Goal: Task Accomplishment & Management: Manage account settings

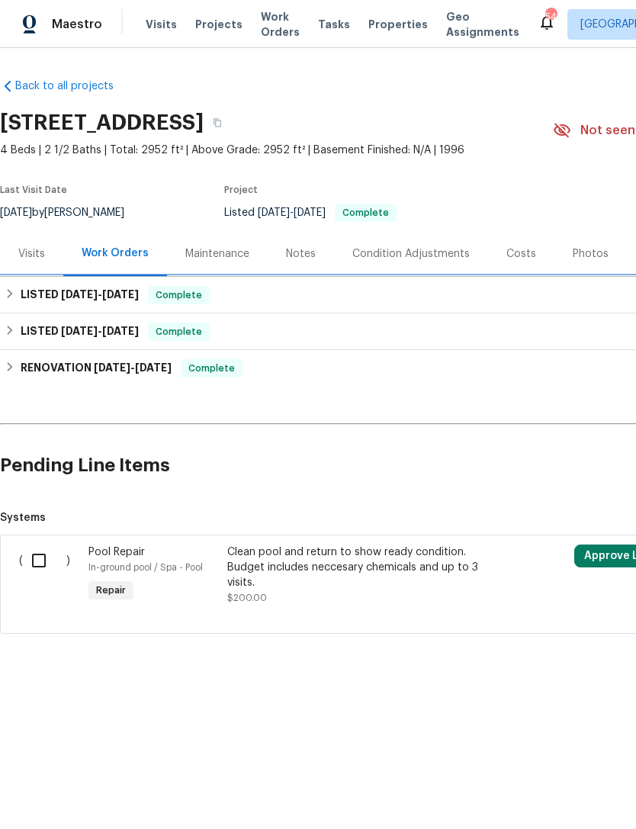
click at [446, 303] on div "LISTED [DATE] - [DATE] Complete" at bounding box center [431, 295] width 852 height 18
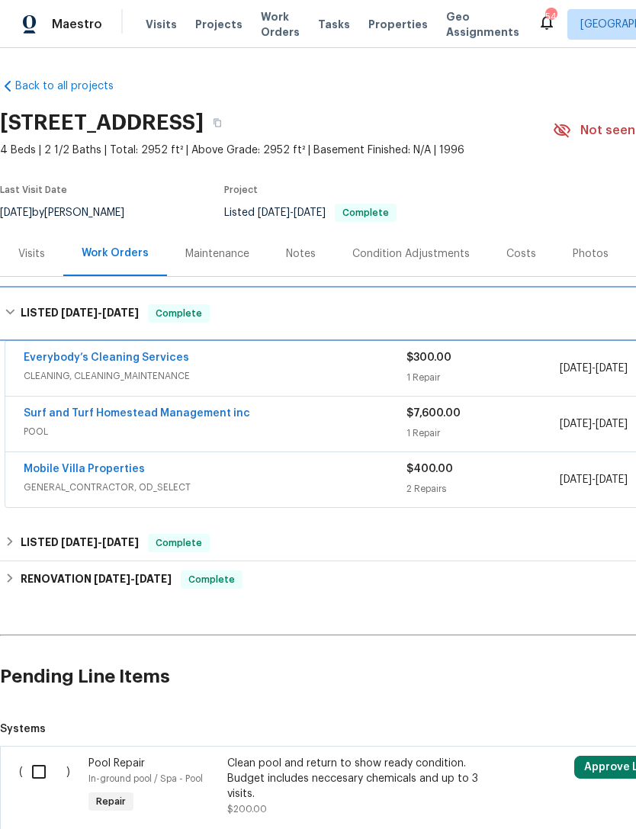
click at [451, 310] on div "LISTED [DATE] - [DATE] Complete" at bounding box center [431, 313] width 852 height 18
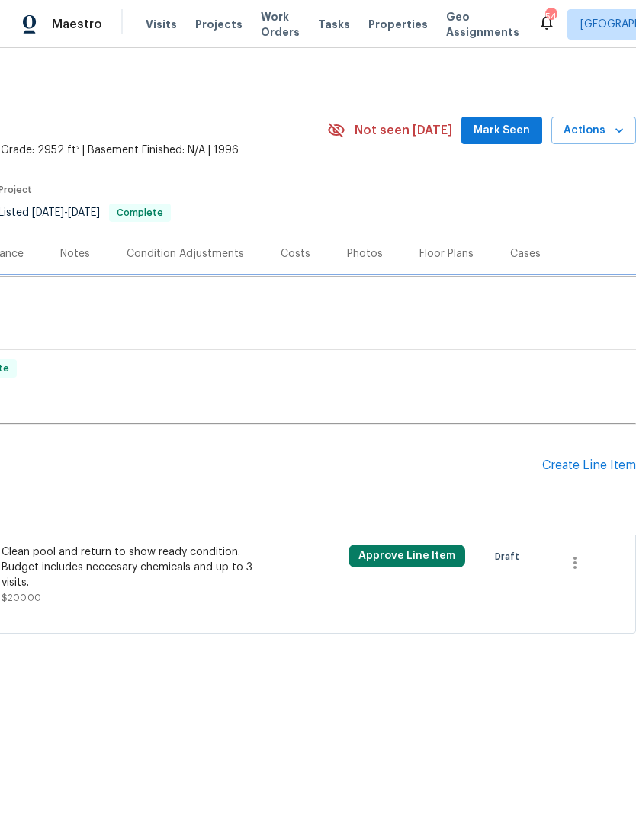
scroll to position [0, 226]
click at [576, 471] on div "Create Line Item" at bounding box center [589, 465] width 94 height 14
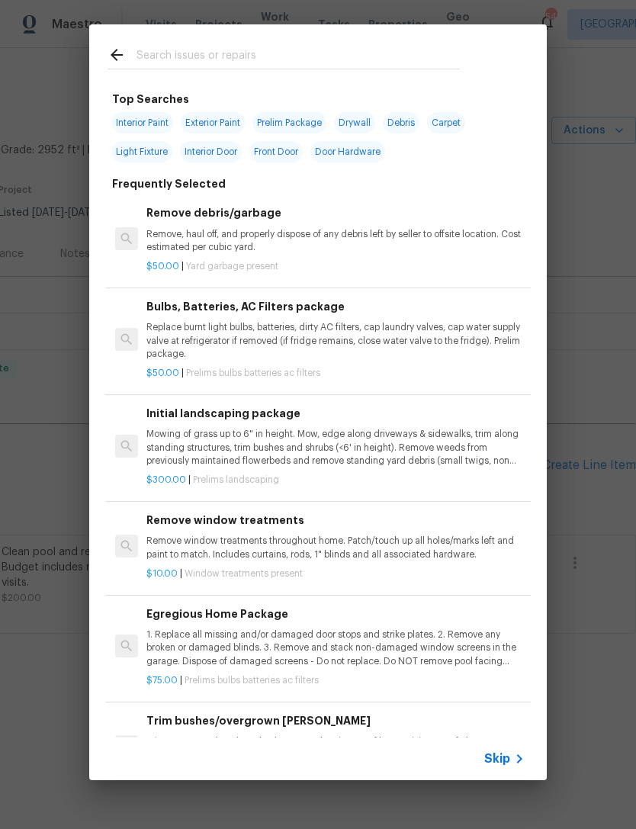
click at [206, 63] on input "text" at bounding box center [297, 57] width 323 height 23
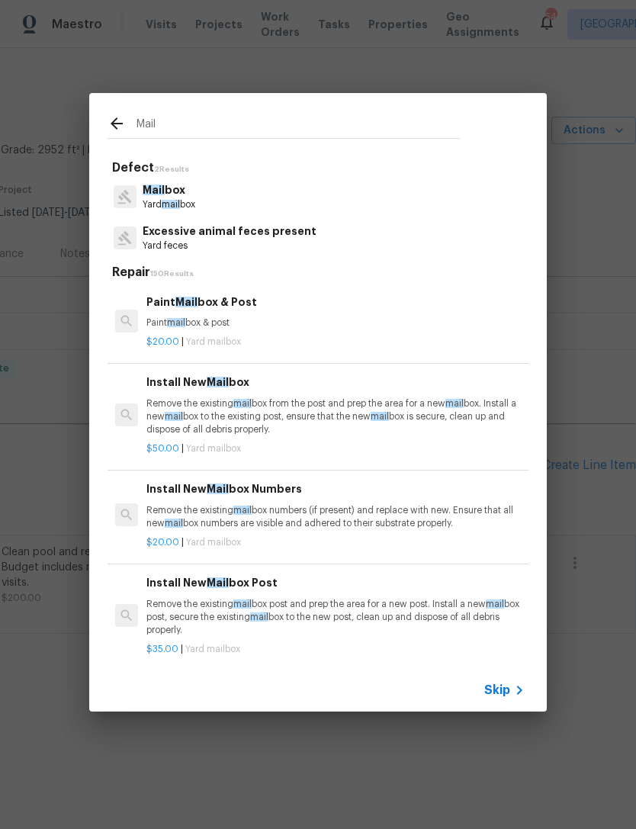
type input "Mail"
click at [452, 207] on div "Mail box Yard mail box" at bounding box center [317, 196] width 421 height 41
click at [451, 207] on div "Mail box Yard mail box" at bounding box center [317, 196] width 421 height 41
click at [442, 208] on div "Mail box Yard mail box" at bounding box center [317, 196] width 421 height 41
click at [164, 204] on span "mail" at bounding box center [171, 204] width 18 height 9
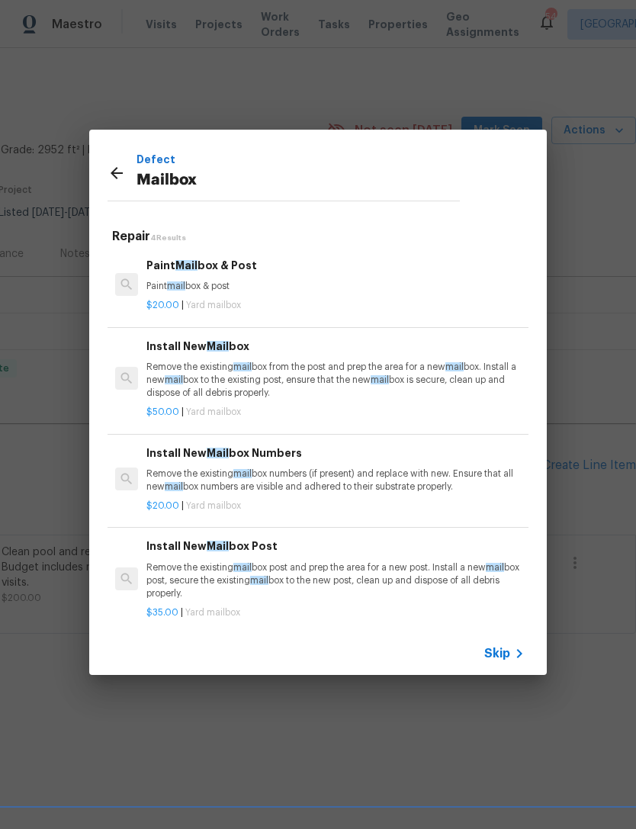
click at [367, 370] on p "Remove the existing mail box from the post and prep the area for a new mail box…" at bounding box center [335, 380] width 378 height 39
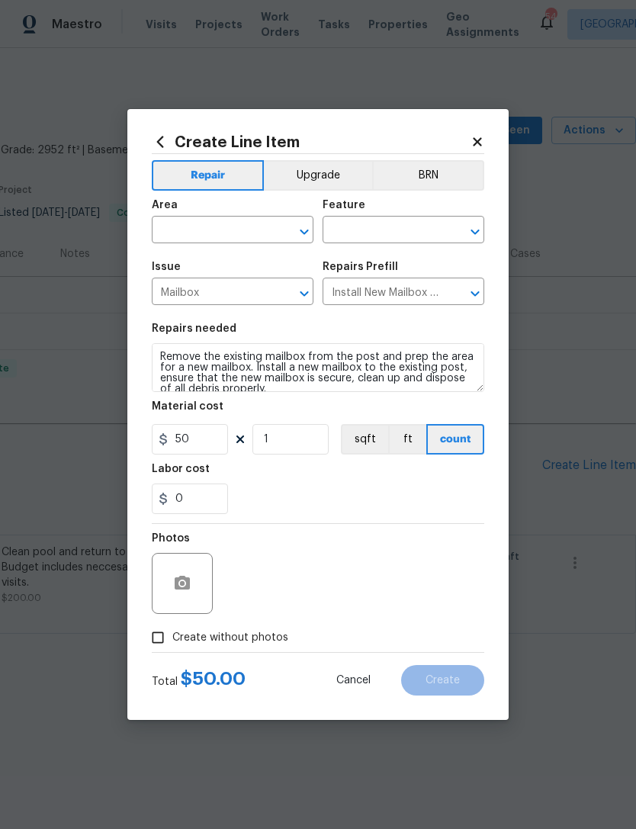
click at [233, 225] on input "text" at bounding box center [211, 232] width 119 height 24
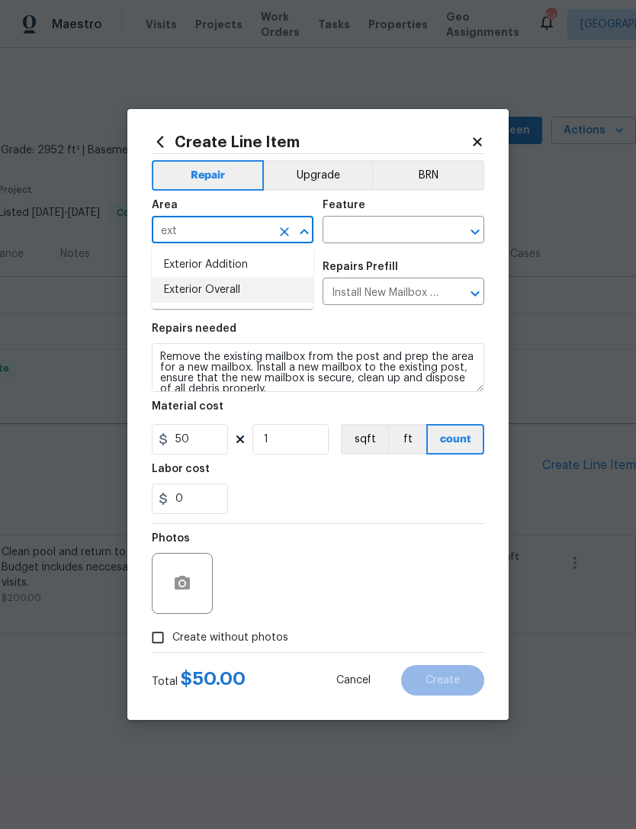
click at [284, 295] on li "Exterior Overall" at bounding box center [233, 289] width 162 height 25
type input "Exterior Overall"
click at [372, 227] on input "text" at bounding box center [381, 232] width 119 height 24
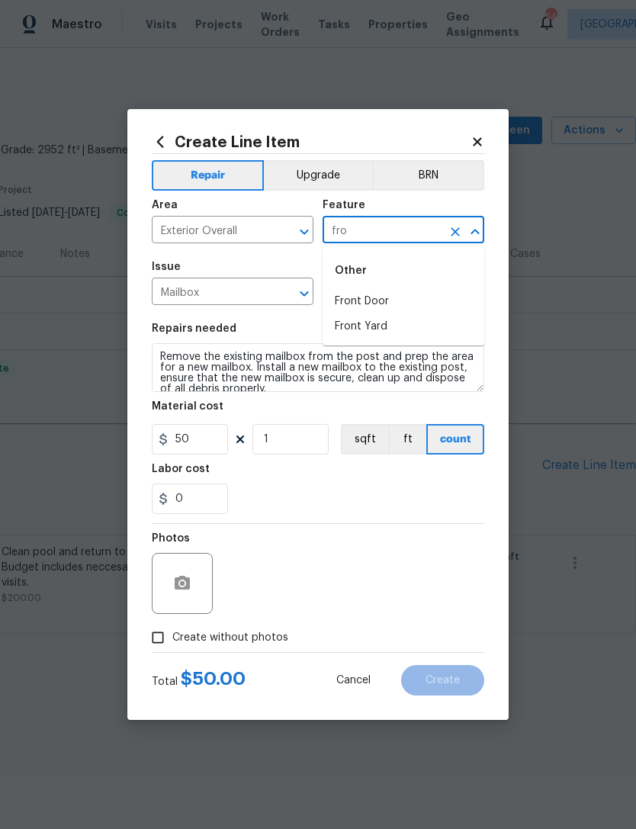
click at [415, 326] on li "Front Yard" at bounding box center [403, 326] width 162 height 25
type input "Front Yard"
click at [414, 326] on div "Repairs needed" at bounding box center [318, 333] width 332 height 20
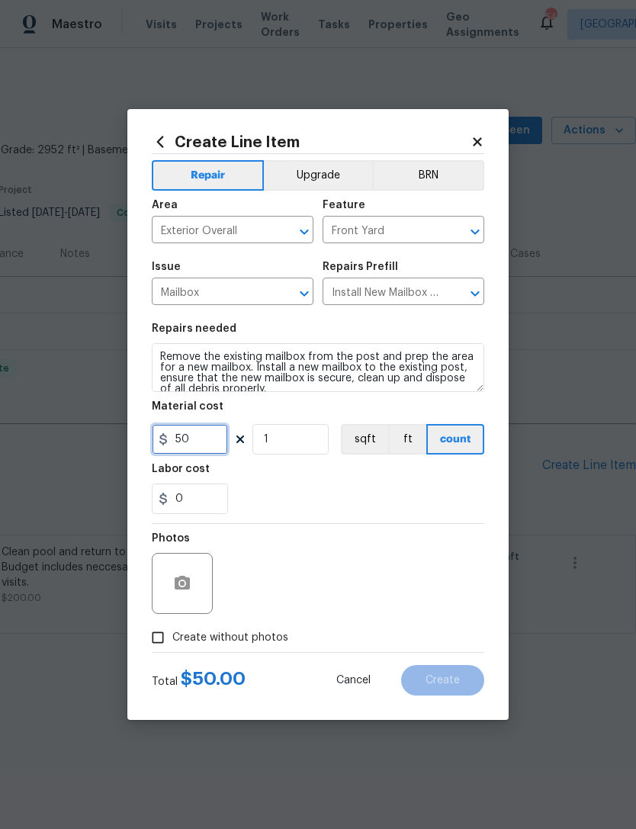
click at [208, 440] on input "50" at bounding box center [190, 439] width 76 height 30
click at [345, 474] on div "Labor cost" at bounding box center [318, 473] width 332 height 20
click at [206, 441] on input "1000" at bounding box center [190, 439] width 76 height 30
type input "100"
click at [352, 474] on div "Labor cost" at bounding box center [318, 473] width 332 height 20
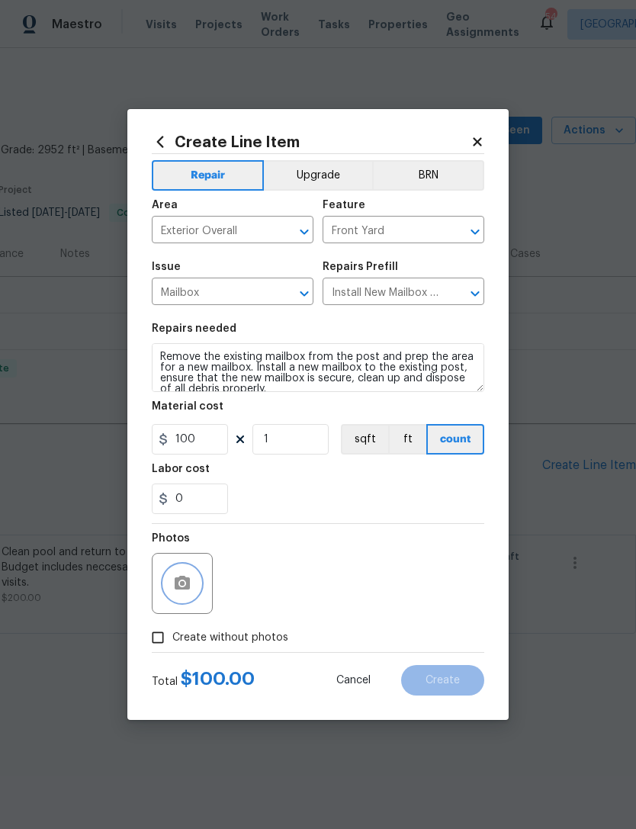
click at [191, 597] on button "button" at bounding box center [182, 583] width 37 height 37
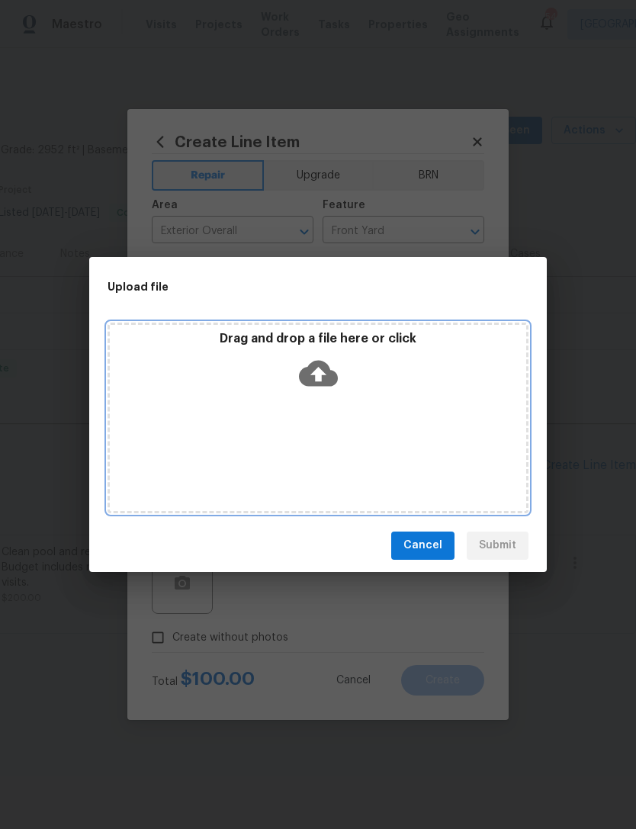
click at [322, 364] on icon at bounding box center [318, 373] width 39 height 26
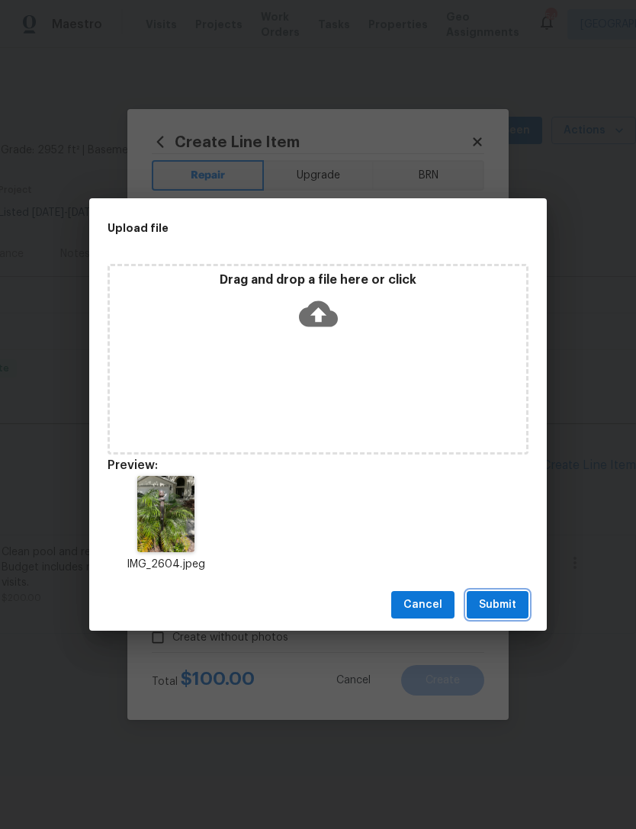
click at [508, 611] on span "Submit" at bounding box center [497, 604] width 37 height 19
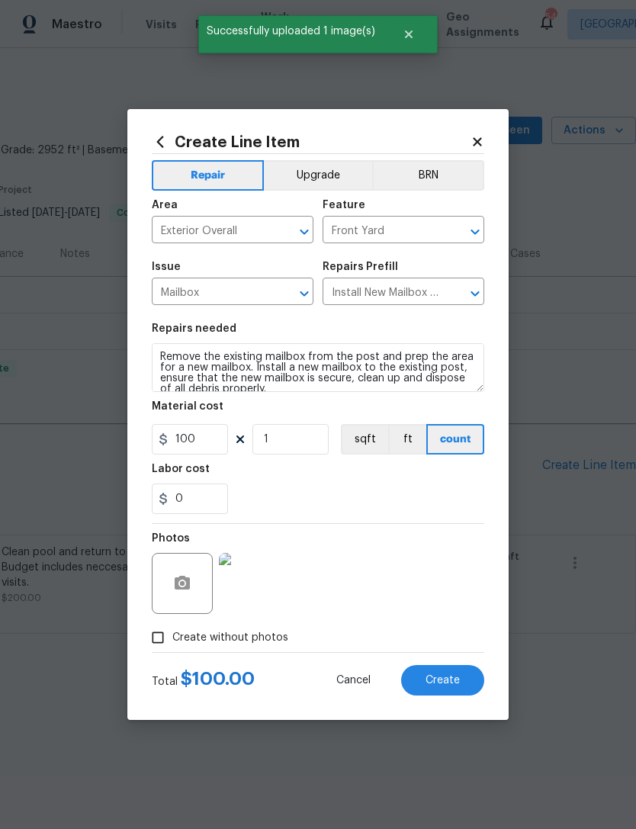
click at [450, 690] on button "Create" at bounding box center [442, 680] width 83 height 30
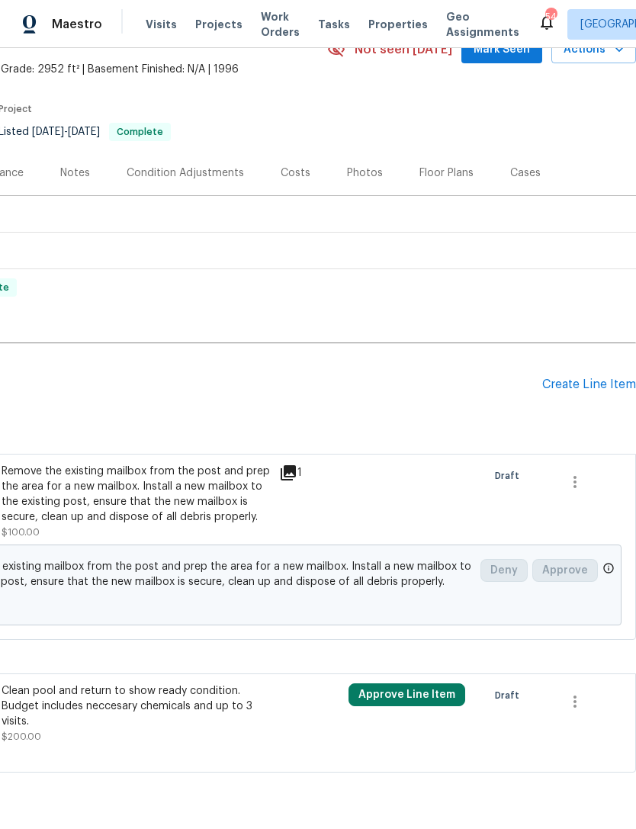
scroll to position [80, 226]
click at [587, 388] on div "Create Line Item" at bounding box center [589, 385] width 94 height 14
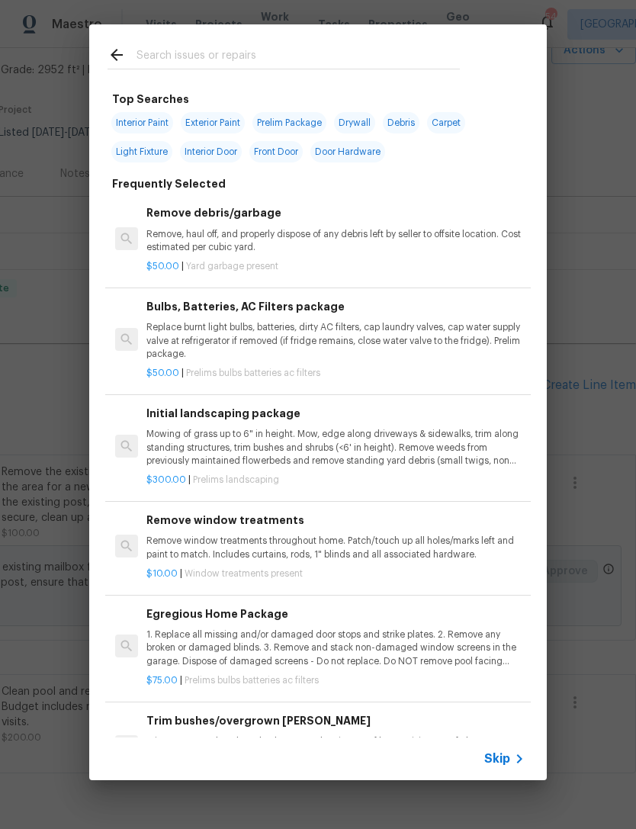
click at [318, 225] on div "Remove debris/garbage Remove, haul off, and properly dispose of any debris left…" at bounding box center [335, 229] width 378 height 50
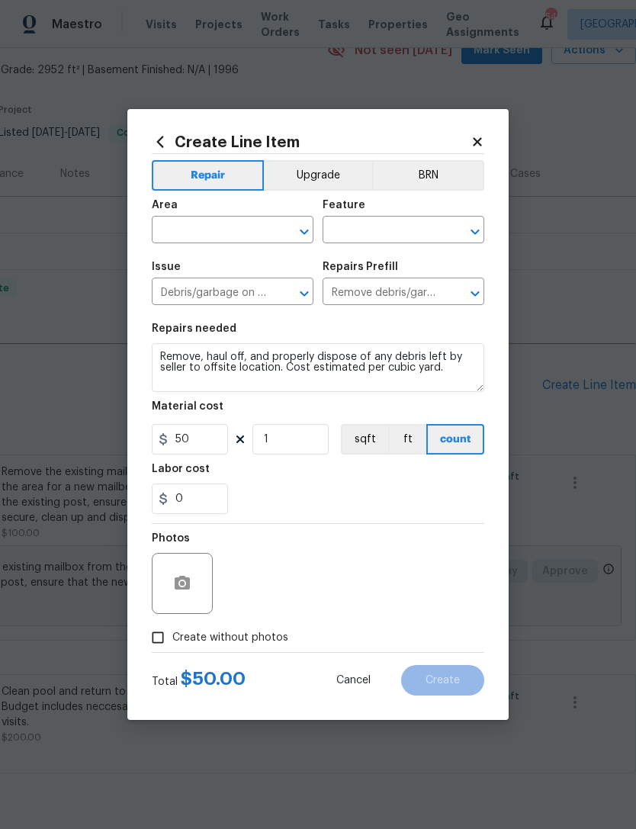
click at [219, 230] on input "text" at bounding box center [211, 232] width 119 height 24
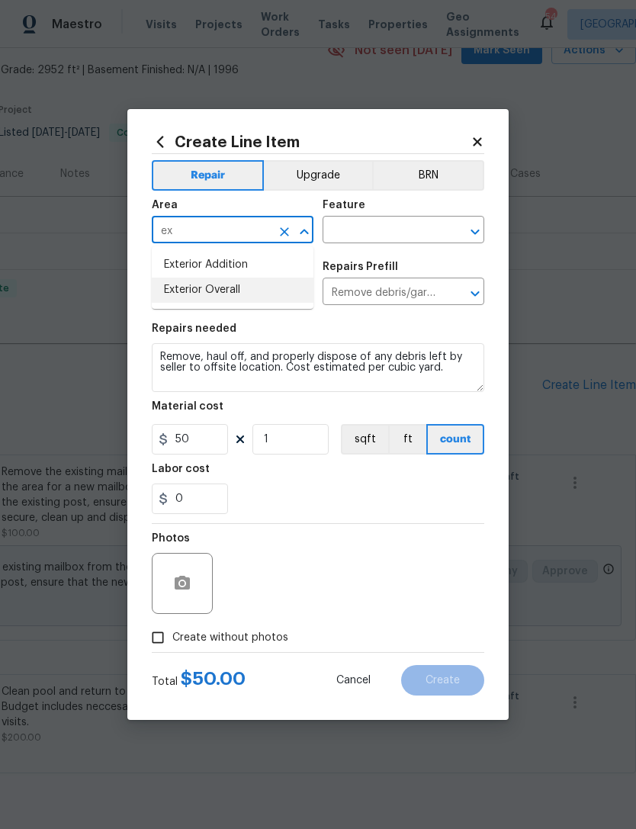
click at [284, 290] on li "Exterior Overall" at bounding box center [233, 289] width 162 height 25
type input "Exterior Overall"
click at [409, 236] on input "text" at bounding box center [381, 232] width 119 height 24
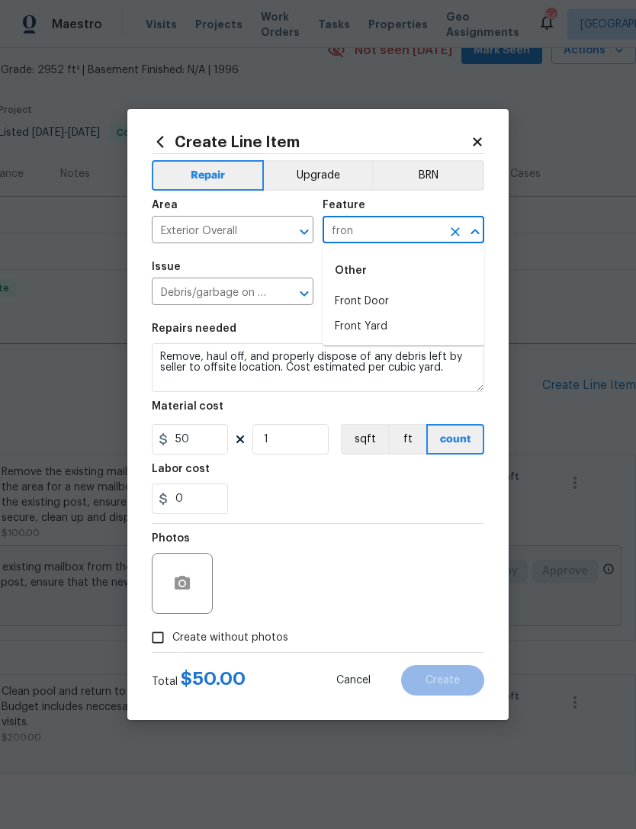
click at [425, 325] on li "Front Yard" at bounding box center [403, 326] width 162 height 25
type input "Front Yard"
click at [351, 486] on div "0" at bounding box center [318, 498] width 332 height 30
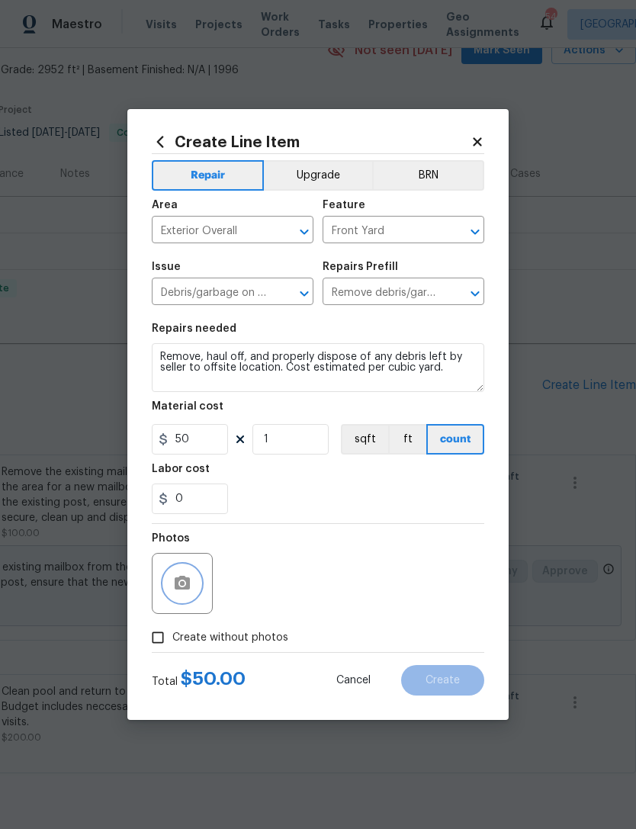
click at [174, 600] on button "button" at bounding box center [182, 583] width 37 height 37
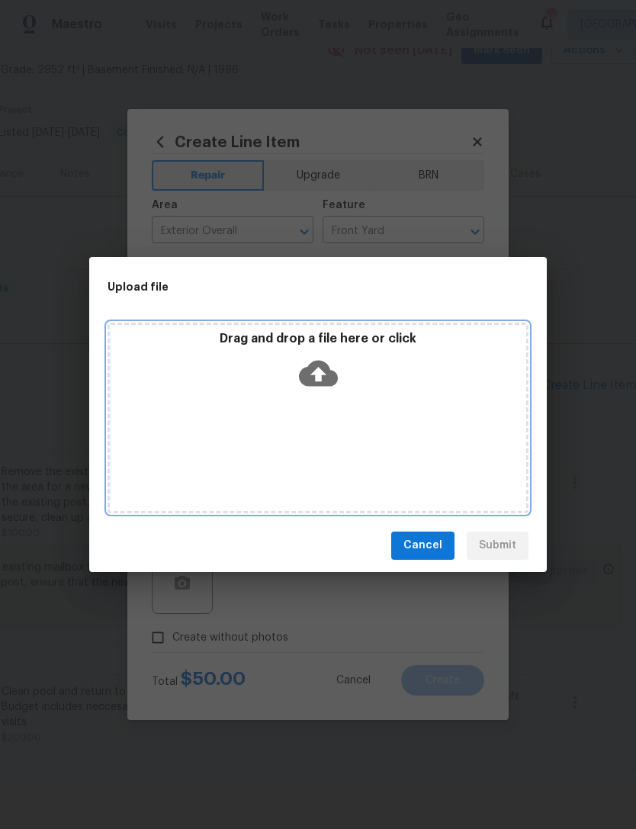
click at [326, 362] on icon at bounding box center [318, 373] width 39 height 39
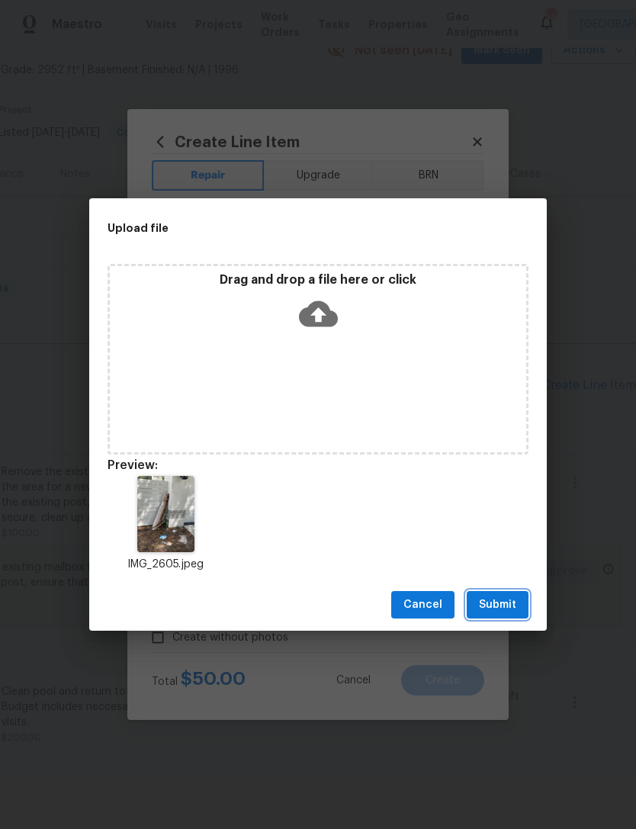
click at [519, 594] on button "Submit" at bounding box center [498, 605] width 62 height 28
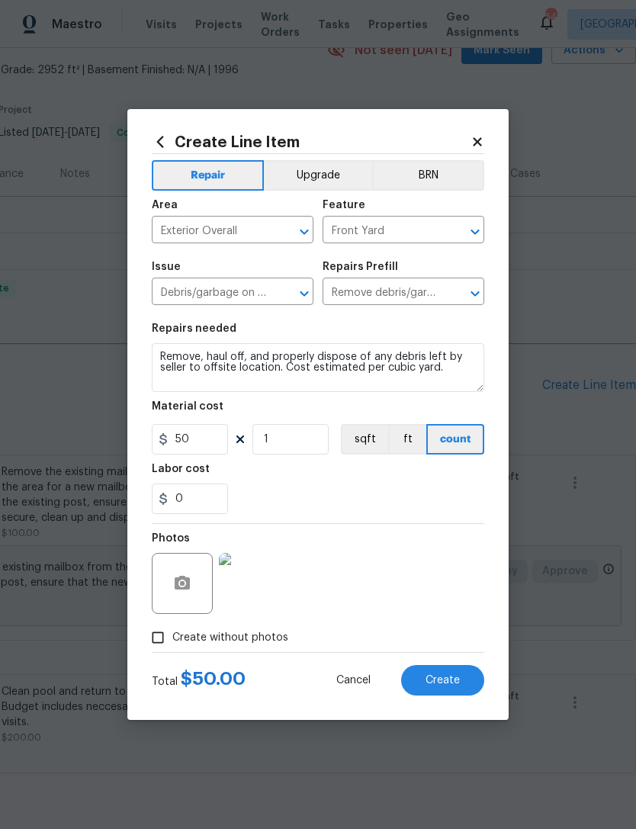
click at [453, 682] on span "Create" at bounding box center [442, 680] width 34 height 11
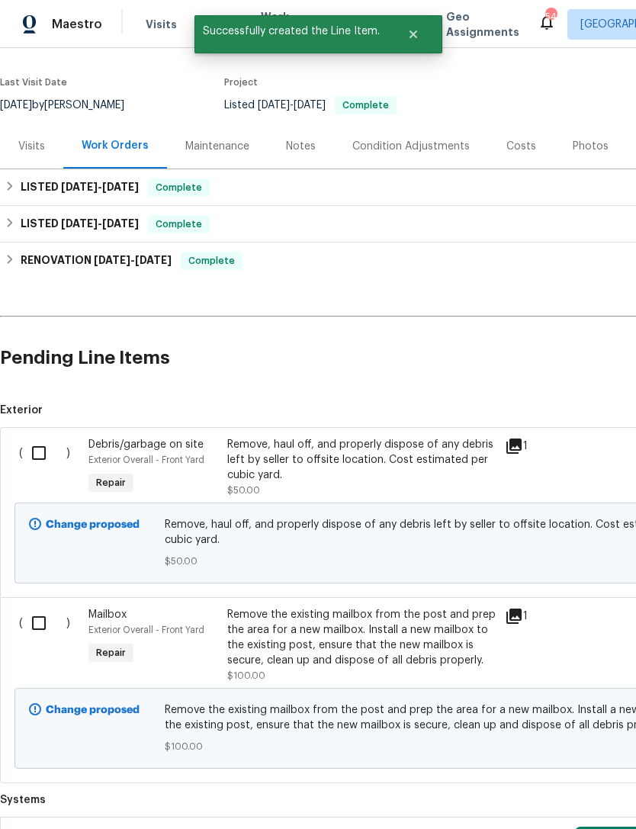
scroll to position [108, 0]
click at [40, 451] on input "checkbox" at bounding box center [44, 452] width 43 height 32
checkbox input "true"
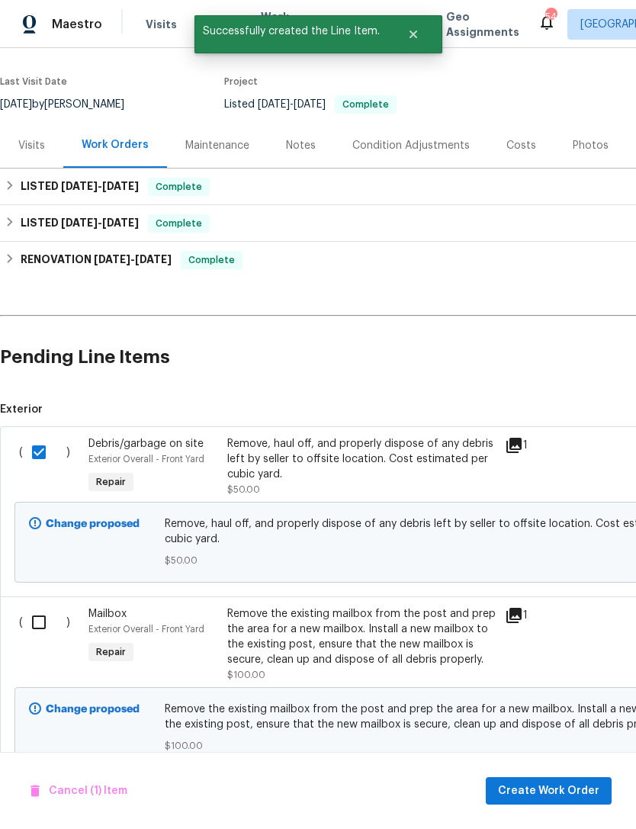
click at [40, 621] on input "checkbox" at bounding box center [44, 622] width 43 height 32
checkbox input "true"
click at [536, 789] on span "Create Work Order" at bounding box center [548, 790] width 101 height 19
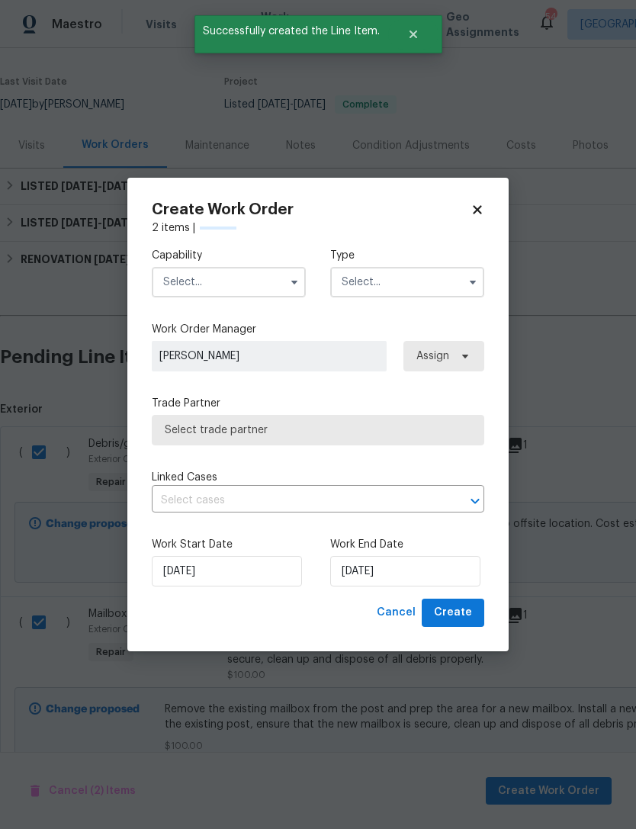
checkbox input "false"
click at [285, 282] on button "button" at bounding box center [294, 282] width 18 height 18
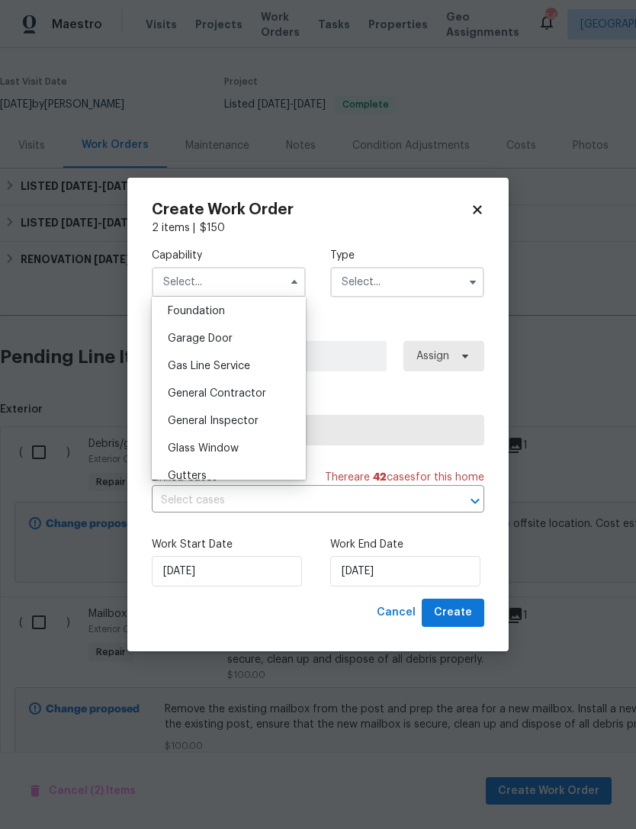
scroll to position [650, 0]
click at [236, 396] on span "General Contractor" at bounding box center [217, 392] width 98 height 11
type input "General Contractor"
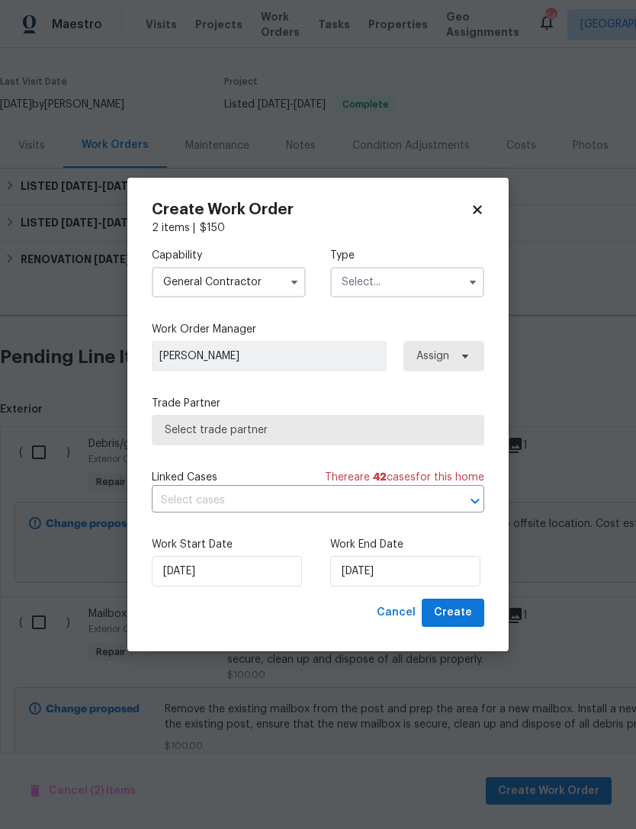
click at [412, 283] on input "text" at bounding box center [407, 282] width 154 height 30
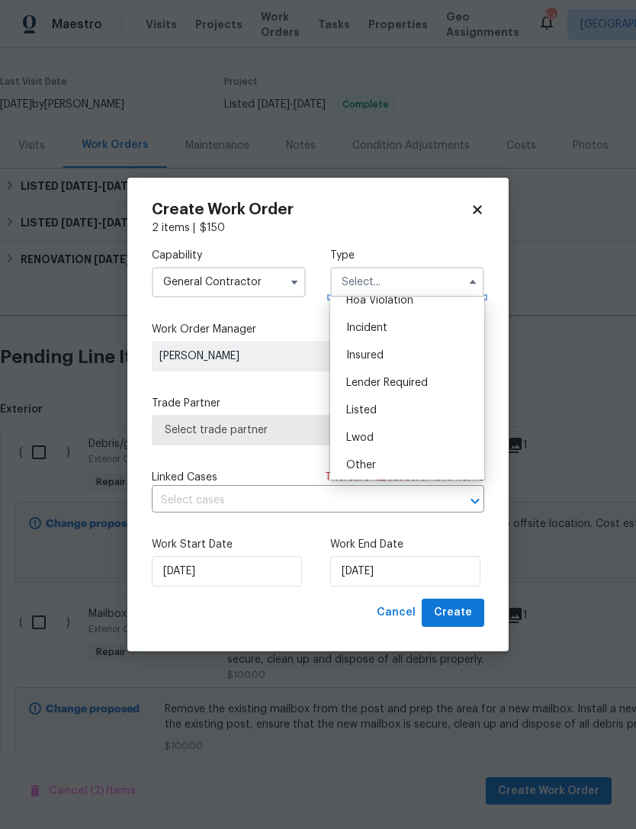
scroll to position [72, 0]
click at [370, 386] on div "Listed" at bounding box center [407, 379] width 146 height 27
type input "Listed"
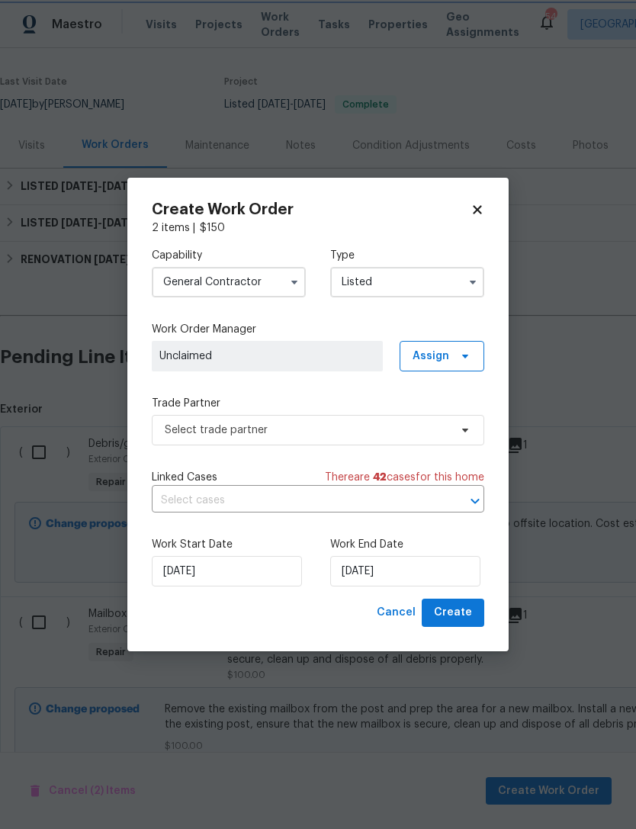
scroll to position [0, 0]
click at [366, 353] on span "Unclaimed" at bounding box center [267, 355] width 216 height 15
click at [438, 360] on span "Assign" at bounding box center [430, 355] width 37 height 15
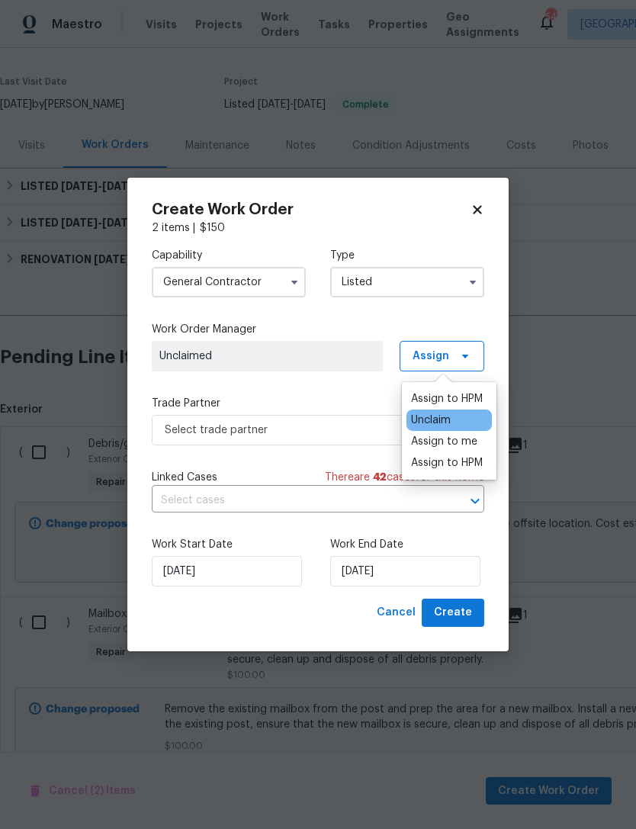
click at [440, 396] on div "Assign to HPM" at bounding box center [447, 398] width 72 height 15
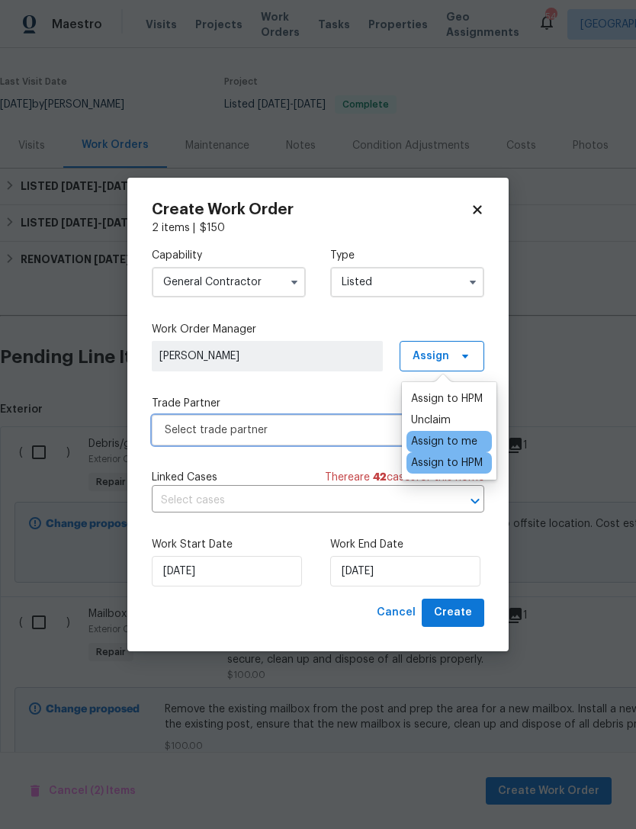
click at [358, 430] on span "Select trade partner" at bounding box center [307, 429] width 284 height 15
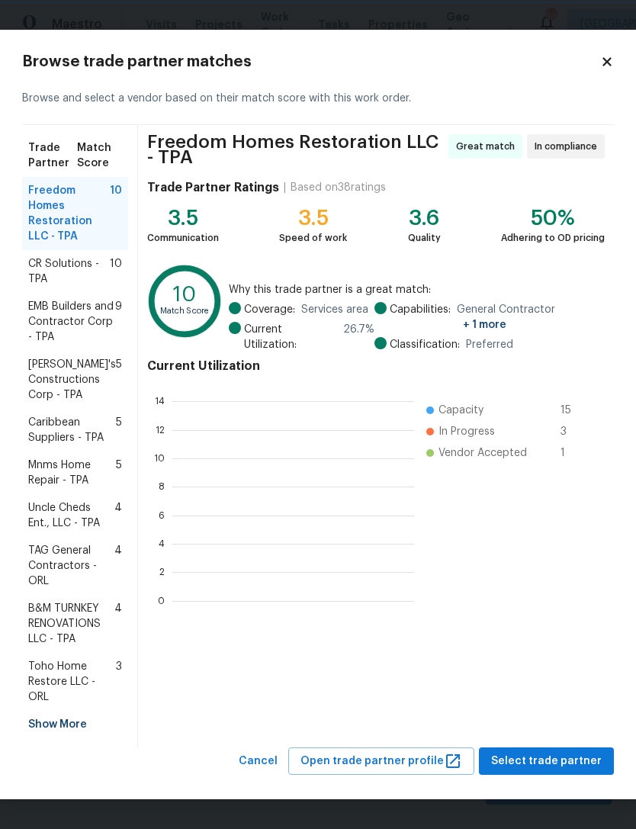
scroll to position [213, 242]
click at [75, 724] on div "Show More" at bounding box center [75, 723] width 106 height 27
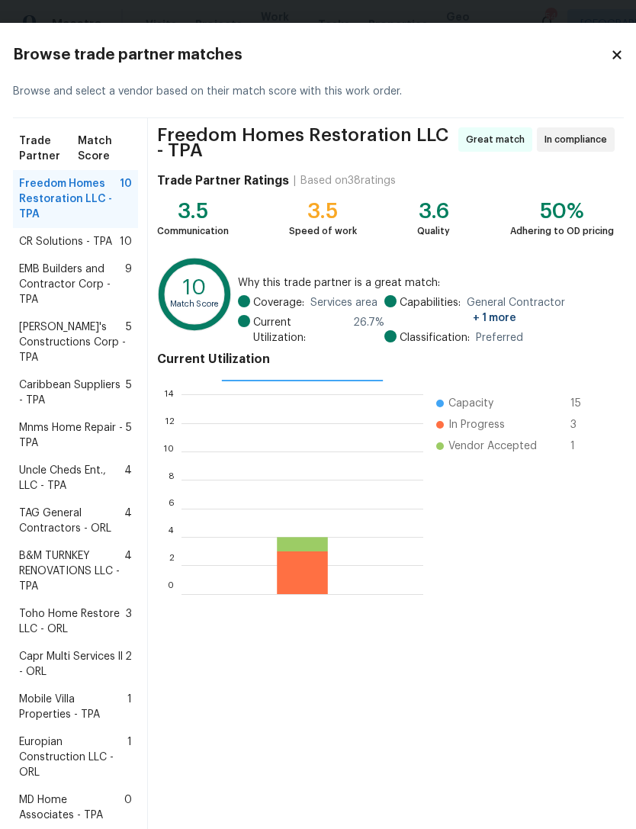
click at [80, 722] on span "Mobile Villa Properties - TPA" at bounding box center [73, 706] width 108 height 30
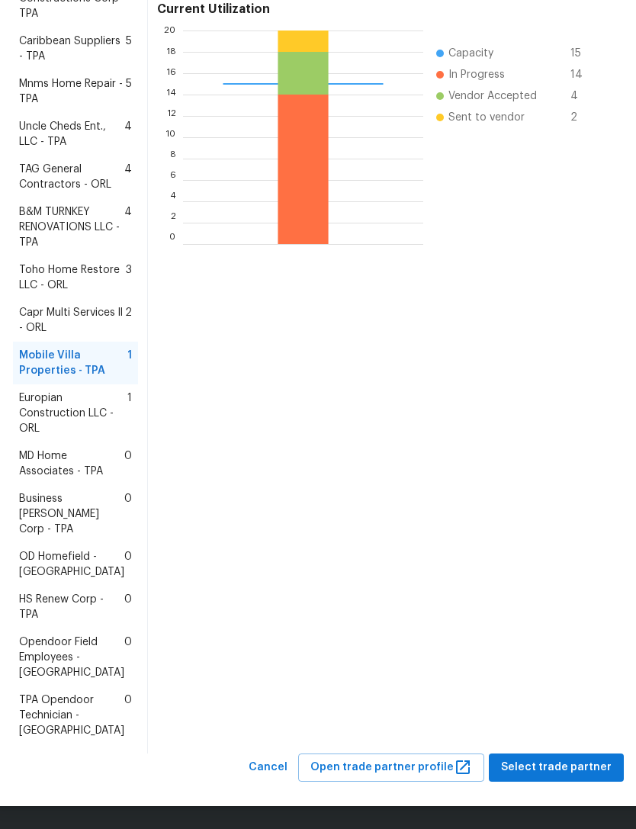
scroll to position [389, 0]
click at [524, 771] on span "Select trade partner" at bounding box center [556, 767] width 111 height 19
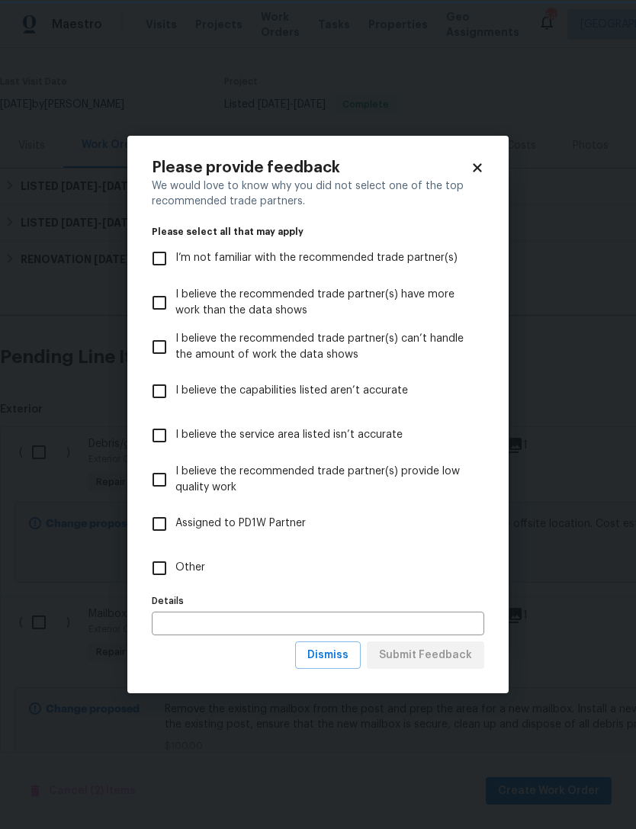
scroll to position [0, 0]
click at [189, 558] on label "Other" at bounding box center [307, 568] width 329 height 44
click at [175, 558] on input "Other" at bounding box center [159, 568] width 32 height 32
checkbox input "true"
click at [428, 669] on button "Submit Feedback" at bounding box center [425, 655] width 117 height 28
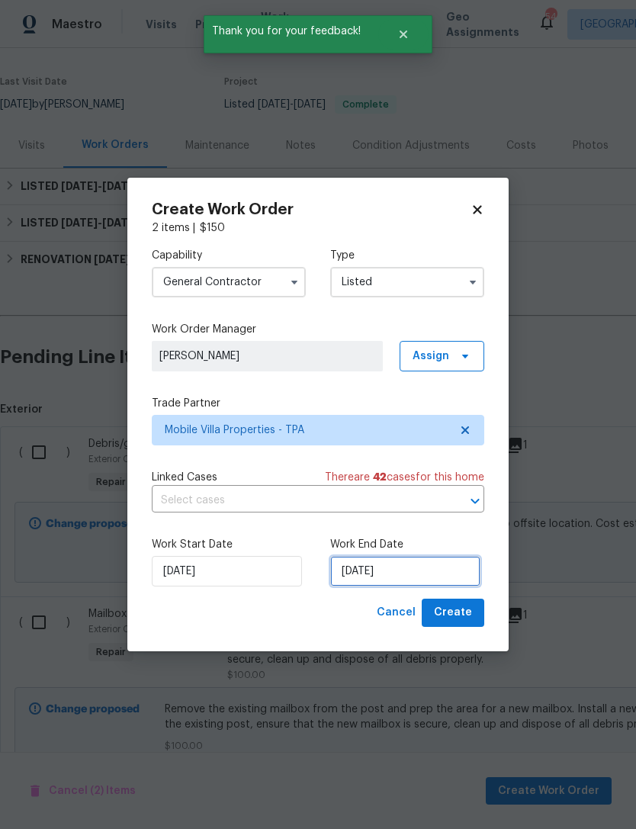
click at [419, 572] on input "[DATE]" at bounding box center [405, 571] width 150 height 30
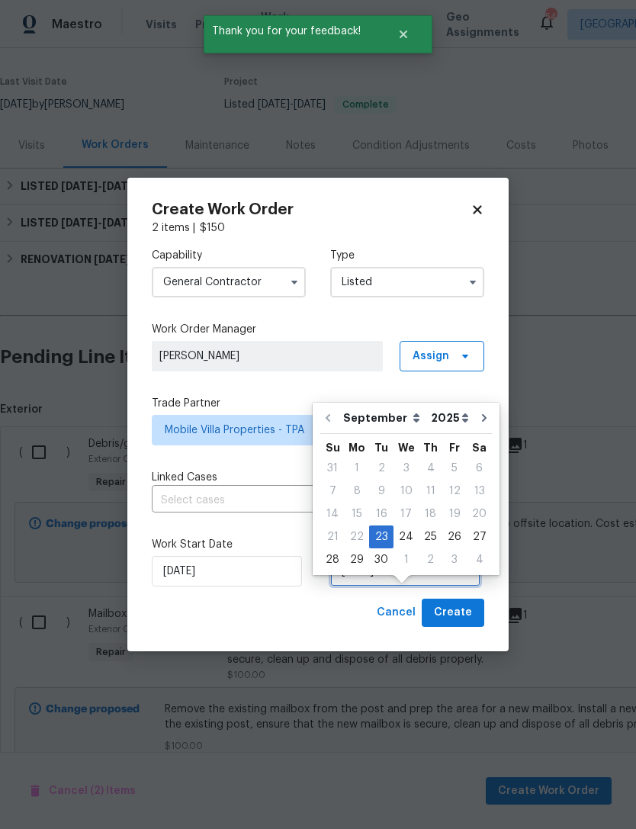
scroll to position [28, 0]
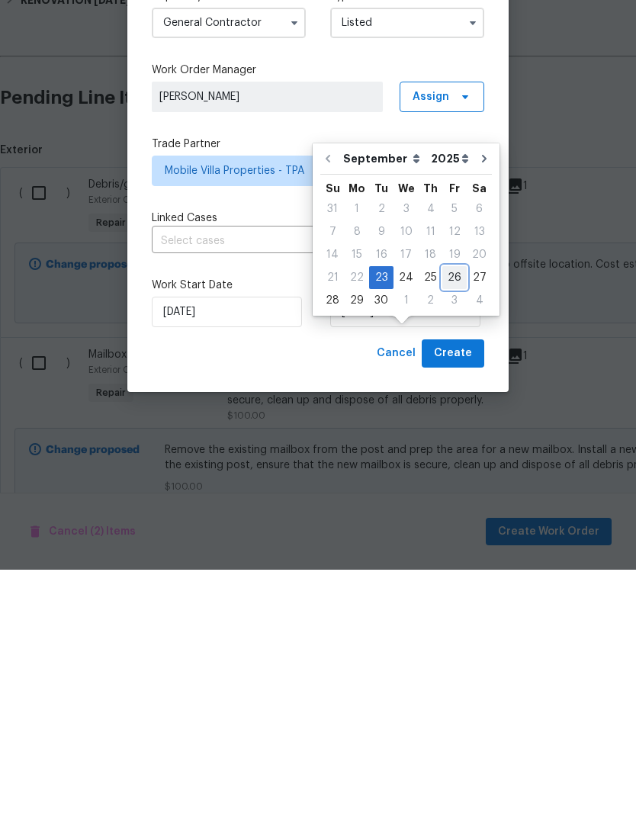
click at [449, 526] on div "26" at bounding box center [454, 536] width 24 height 21
type input "[DATE]"
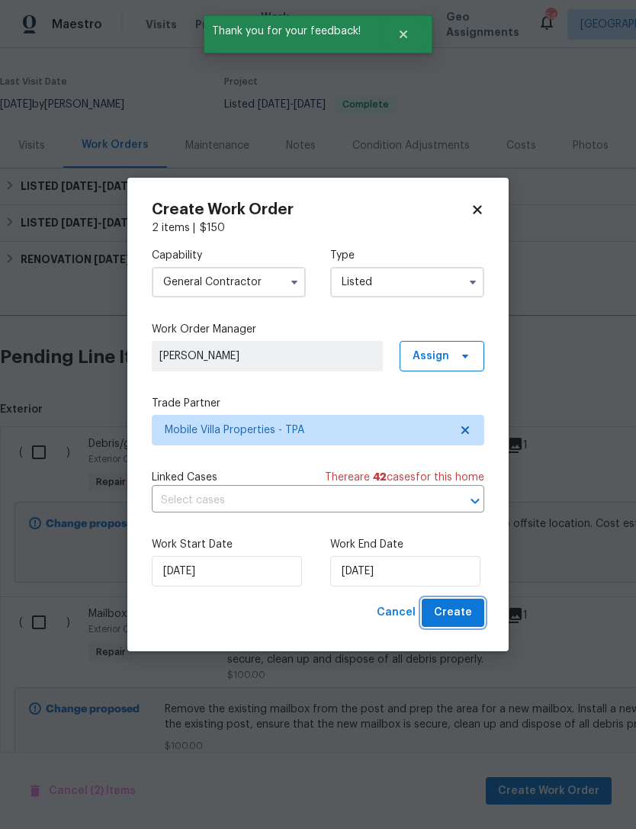
click at [477, 616] on button "Create" at bounding box center [453, 612] width 63 height 28
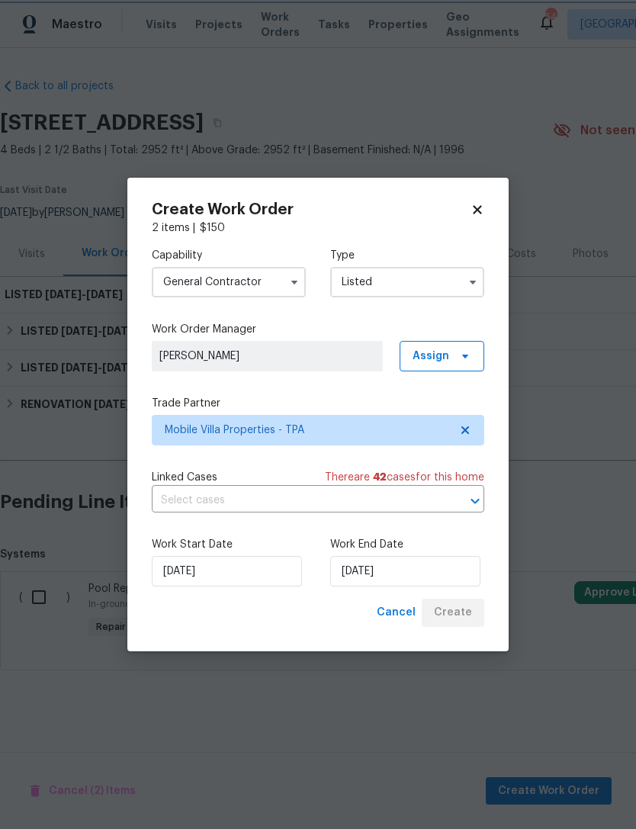
scroll to position [0, 0]
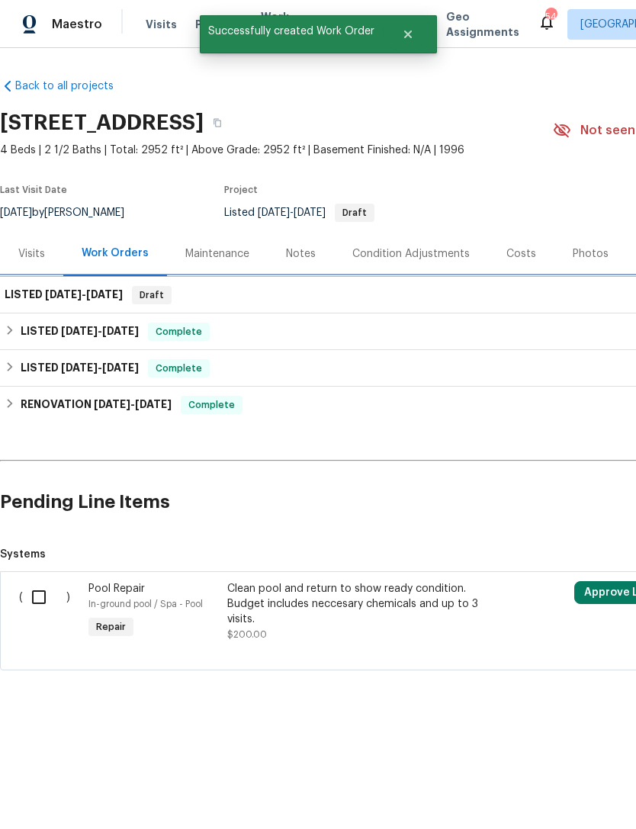
click at [386, 301] on div "LISTED [DATE] - [DATE] Draft" at bounding box center [431, 295] width 852 height 18
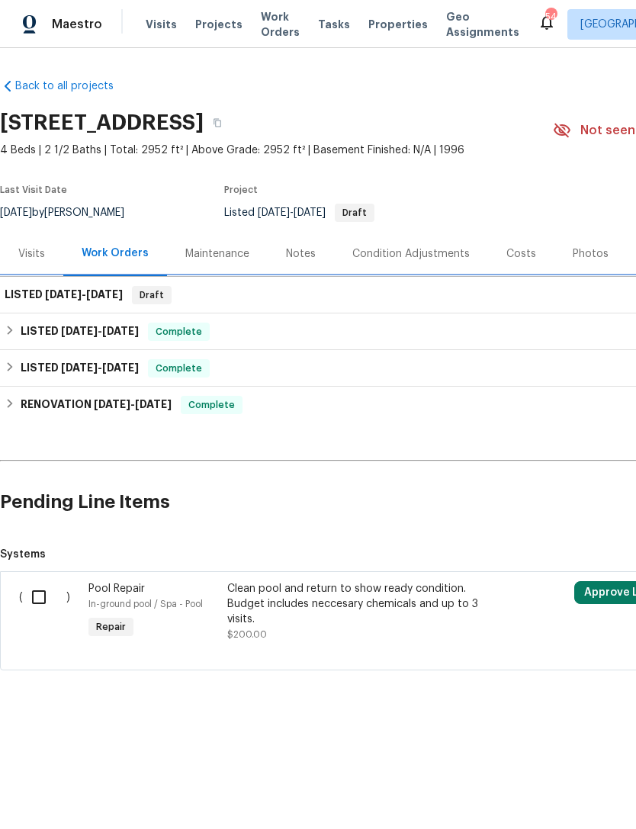
click at [101, 299] on span "[DATE]" at bounding box center [104, 294] width 37 height 11
click at [100, 299] on span "[DATE]" at bounding box center [104, 294] width 37 height 11
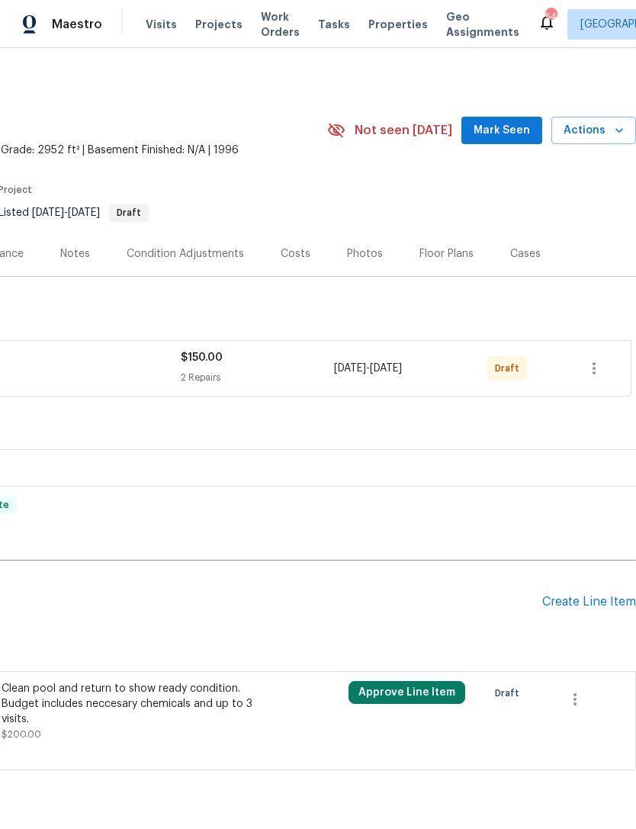
scroll to position [0, 226]
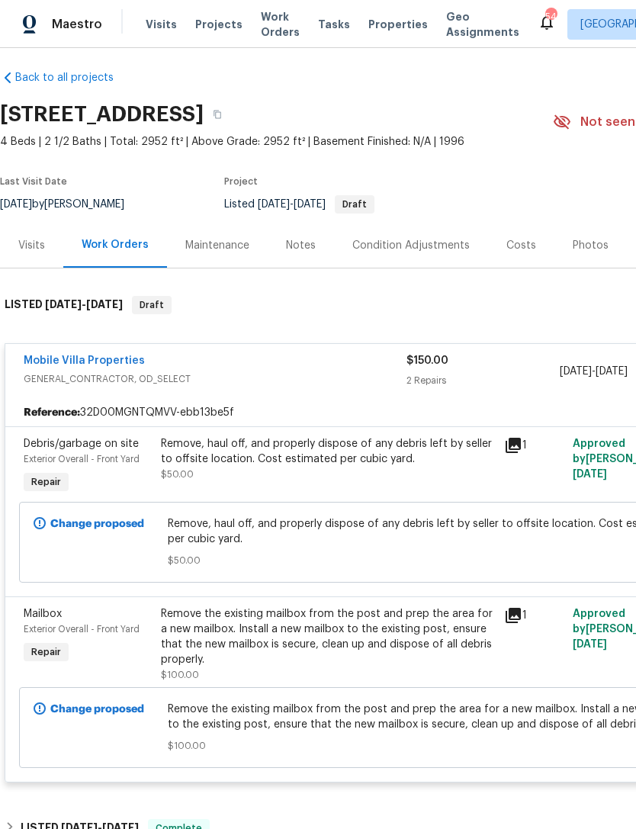
scroll to position [8, 0]
click at [113, 361] on link "Mobile Villa Properties" at bounding box center [84, 360] width 121 height 11
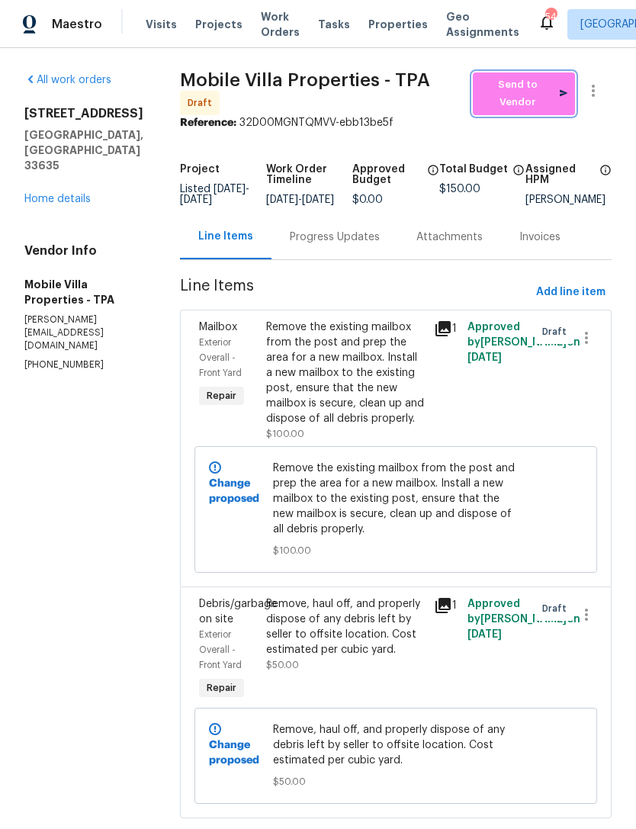
click at [518, 93] on span "Send to Vendor" at bounding box center [523, 93] width 87 height 35
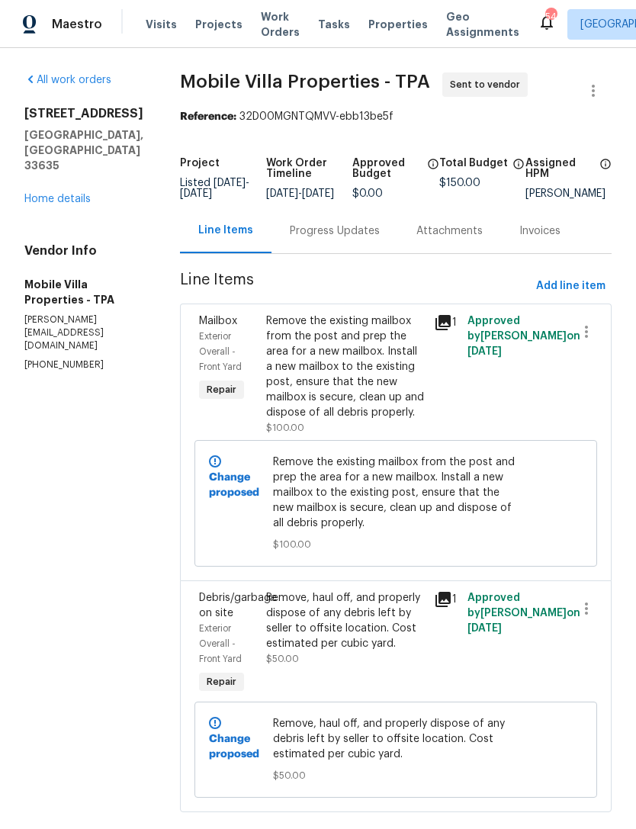
click at [74, 204] on link "Home details" at bounding box center [57, 199] width 66 height 11
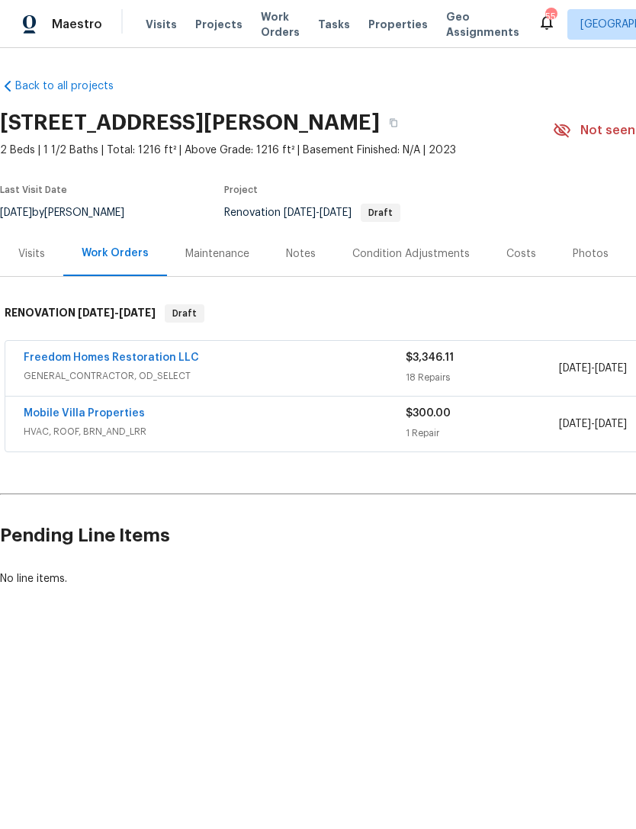
click at [92, 352] on link "Freedom Homes Restoration LLC" at bounding box center [111, 357] width 175 height 11
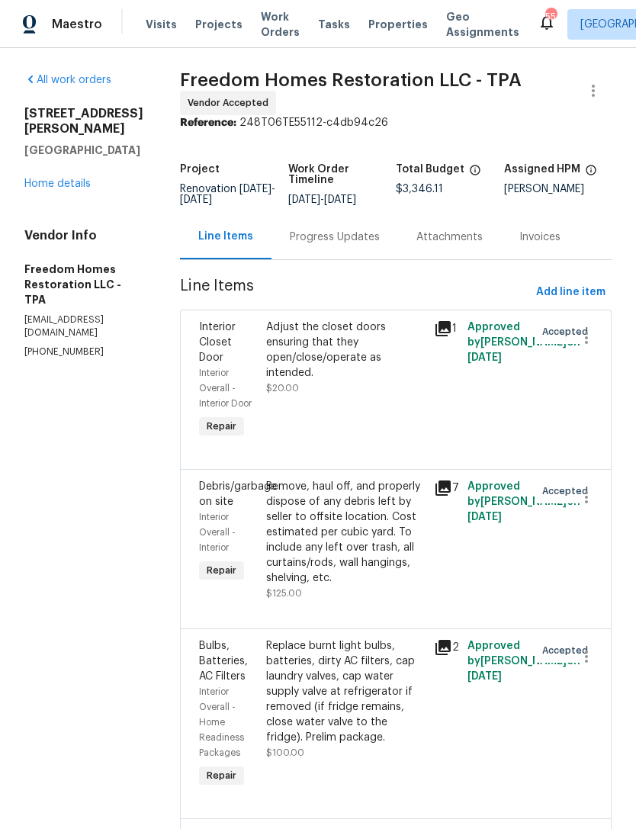
click at [372, 551] on div "Remove, haul off, and properly dispose of any debris left by seller to offsite …" at bounding box center [345, 532] width 159 height 107
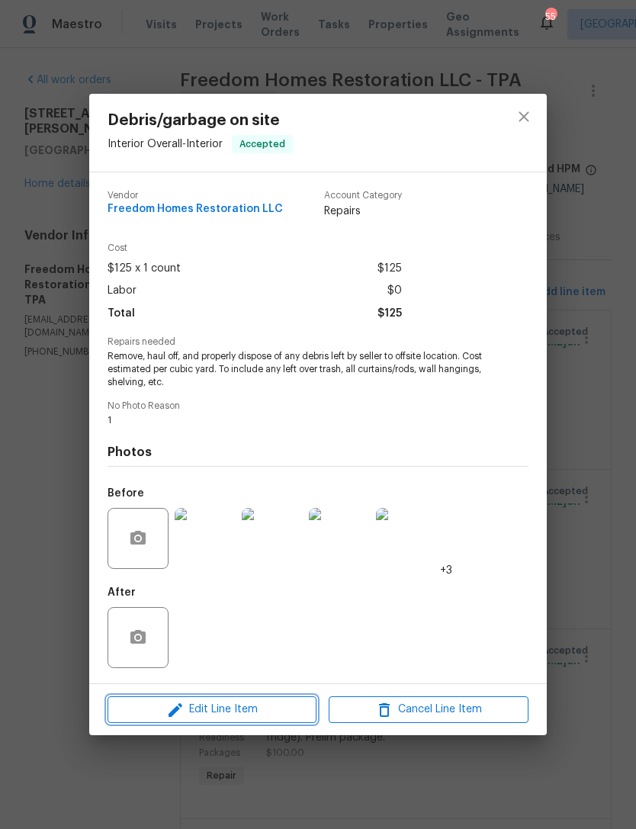
click at [239, 710] on span "Edit Line Item" at bounding box center [212, 709] width 200 height 19
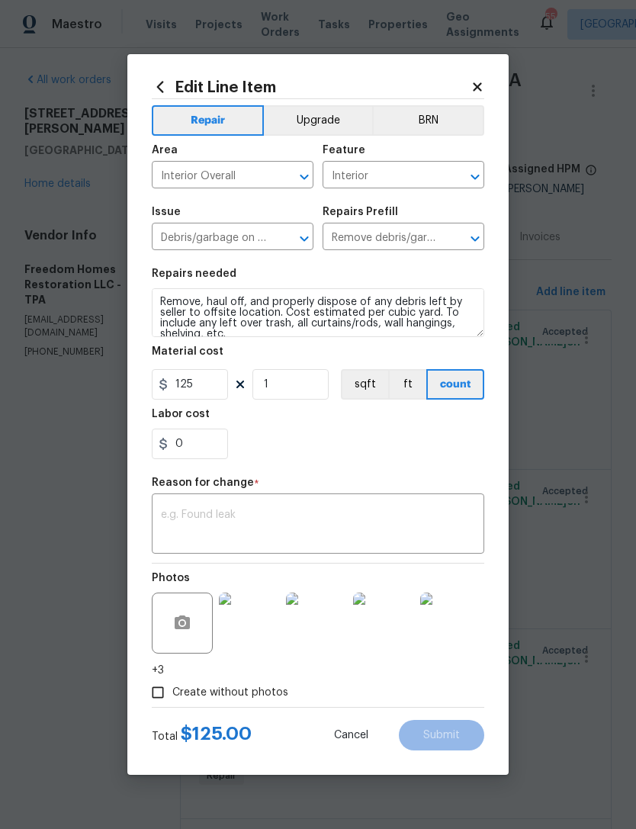
click at [297, 531] on textarea at bounding box center [318, 525] width 314 height 32
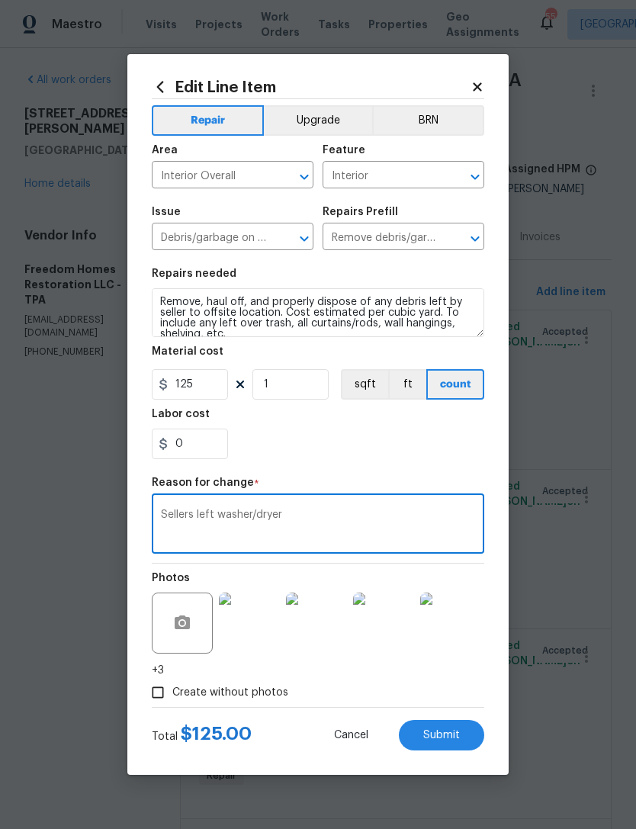
type textarea "Sellers left washer/dryer"
click at [404, 459] on div "0" at bounding box center [318, 443] width 332 height 30
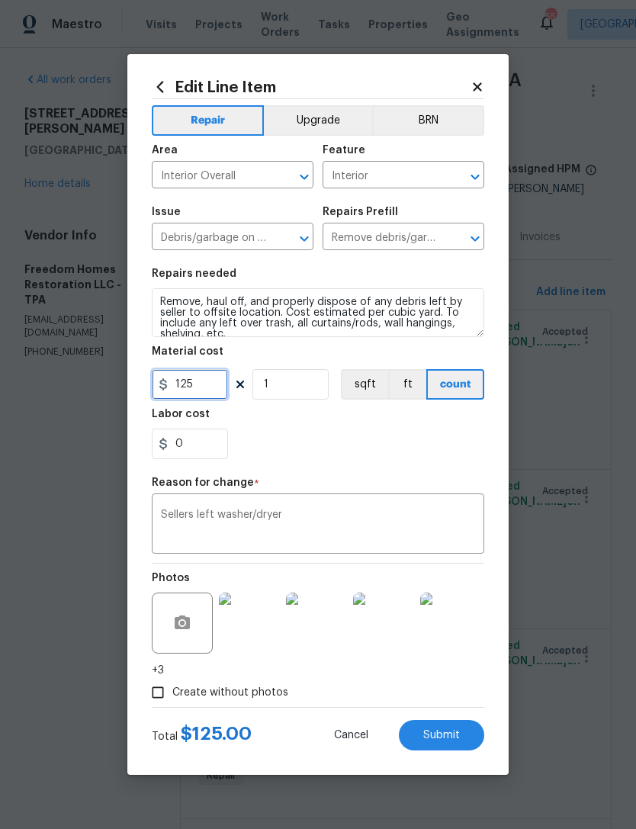
click at [202, 377] on input "125" at bounding box center [190, 384] width 76 height 30
click at [204, 375] on input "125" at bounding box center [190, 384] width 76 height 30
click at [295, 520] on textarea "Sellers left washer/dryer" at bounding box center [318, 525] width 314 height 32
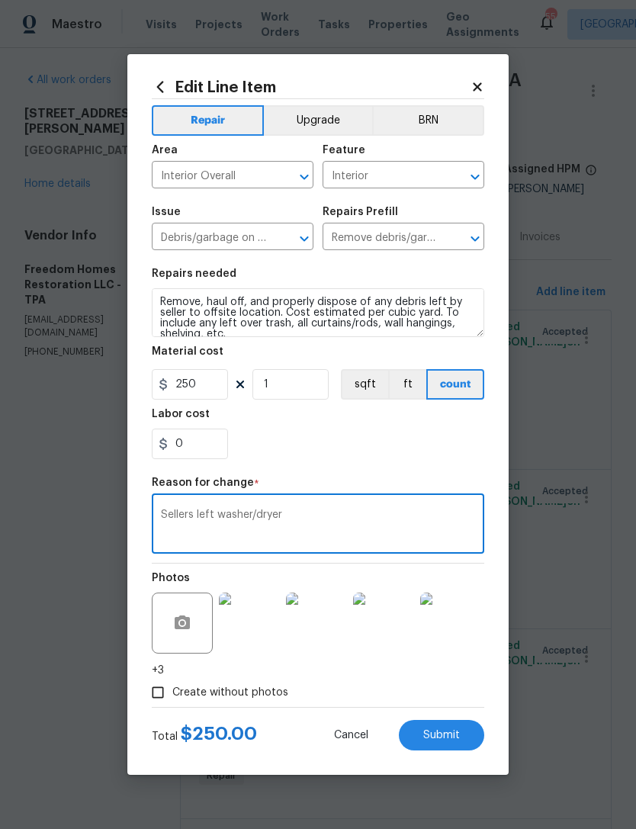
click at [445, 435] on div "0" at bounding box center [318, 443] width 332 height 30
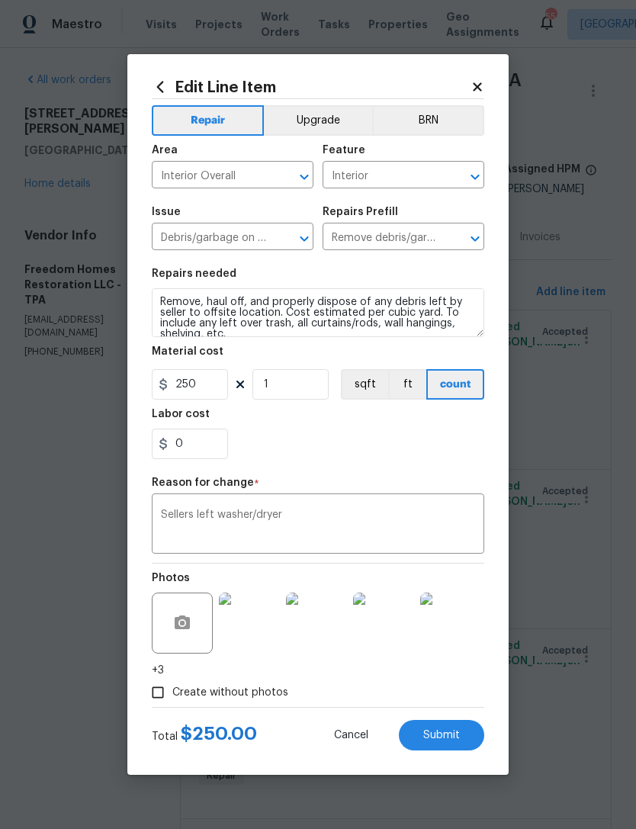
click at [459, 743] on button "Submit" at bounding box center [441, 735] width 85 height 30
type input "125"
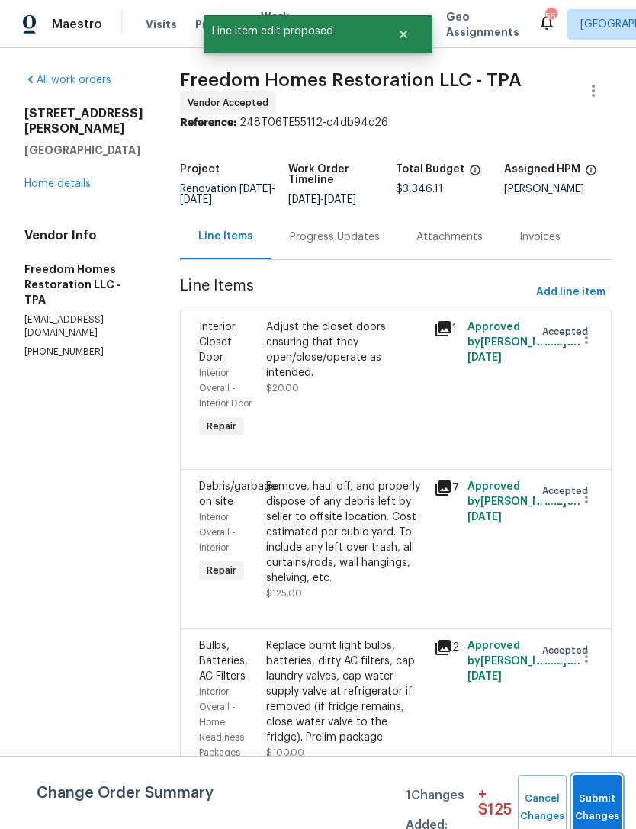
click at [601, 797] on span "Submit Changes" at bounding box center [597, 807] width 34 height 35
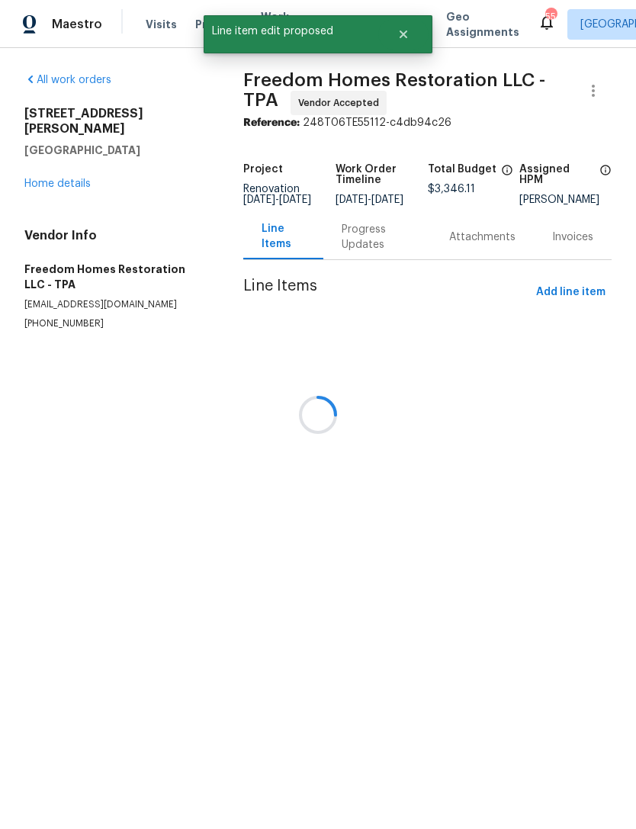
click at [62, 178] on link "Home details" at bounding box center [57, 183] width 66 height 11
